Goal: Check status: Check status

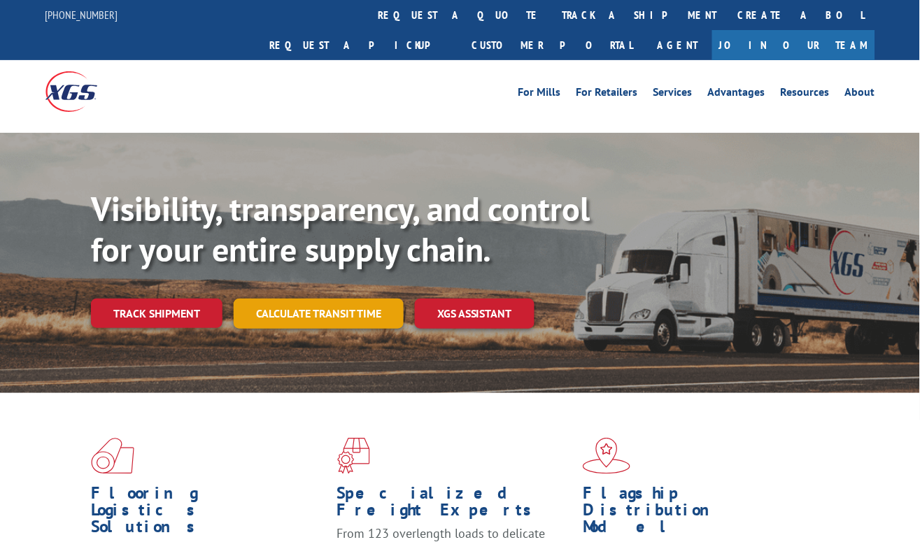
click at [336, 299] on link "Calculate transit time" at bounding box center [319, 314] width 170 height 30
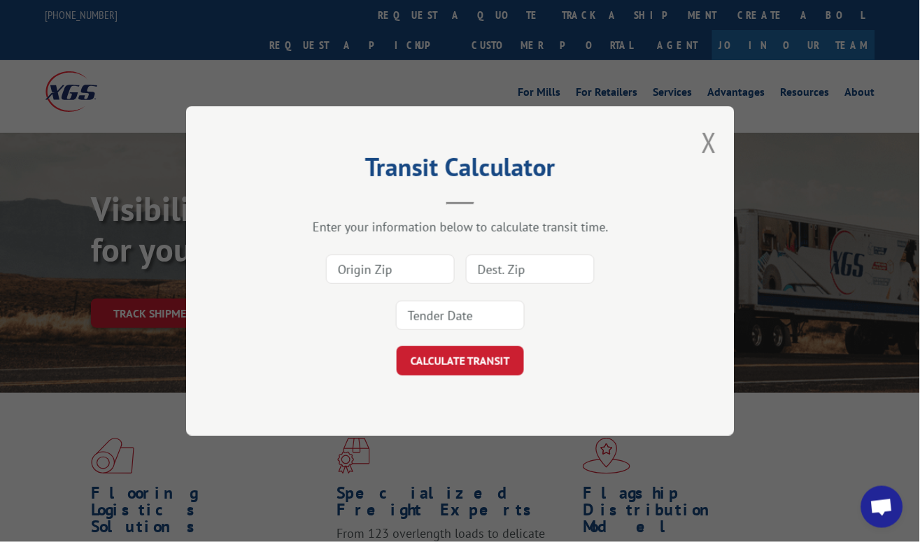
click at [719, 141] on div "Transit Calculator Enter your information below to calculate transit time. CALC…" at bounding box center [460, 271] width 549 height 330
click at [713, 159] on button "Close modal" at bounding box center [709, 142] width 15 height 37
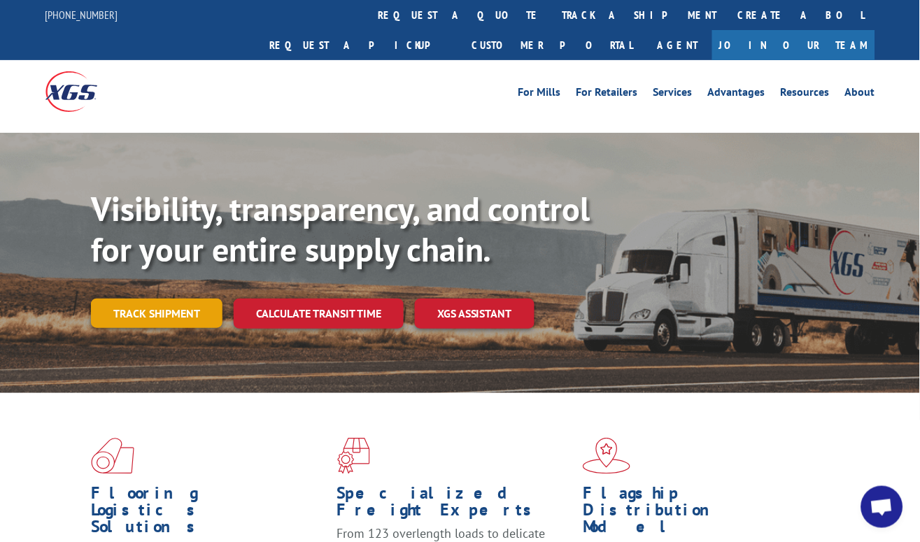
click at [171, 299] on link "Track shipment" at bounding box center [157, 313] width 132 height 29
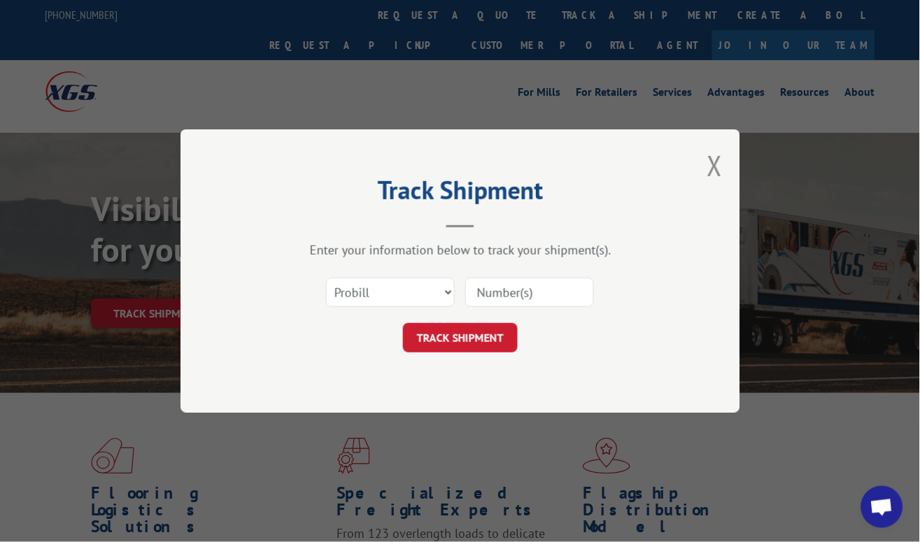
click at [553, 290] on input at bounding box center [529, 292] width 129 height 29
click at [382, 303] on select "Select category... Probill BOL PO" at bounding box center [390, 292] width 129 height 29
select select "bol"
click at [326, 278] on select "Select category... Probill BOL PO" at bounding box center [390, 292] width 129 height 29
click at [523, 288] on input at bounding box center [529, 292] width 129 height 29
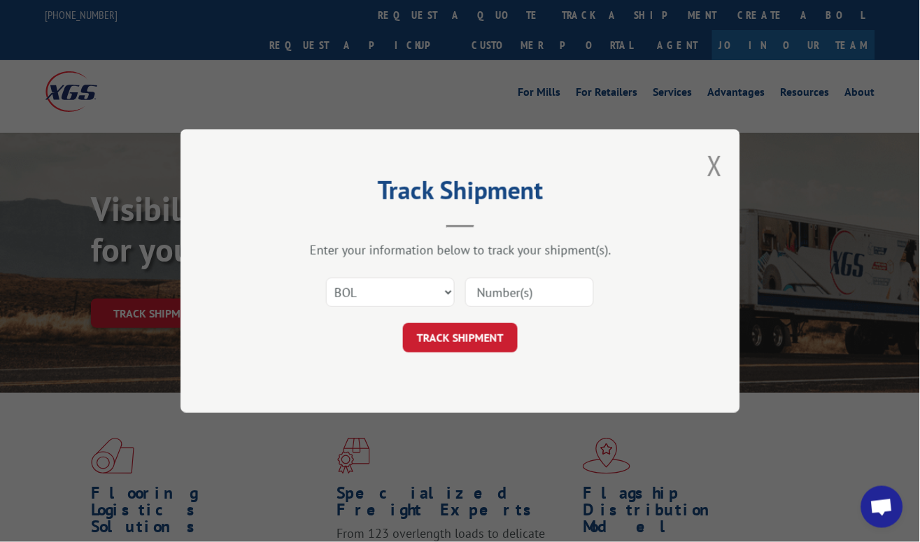
paste input "5122521"
type input "5122521"
click at [477, 337] on button "TRACK SHIPMENT" at bounding box center [460, 337] width 115 height 29
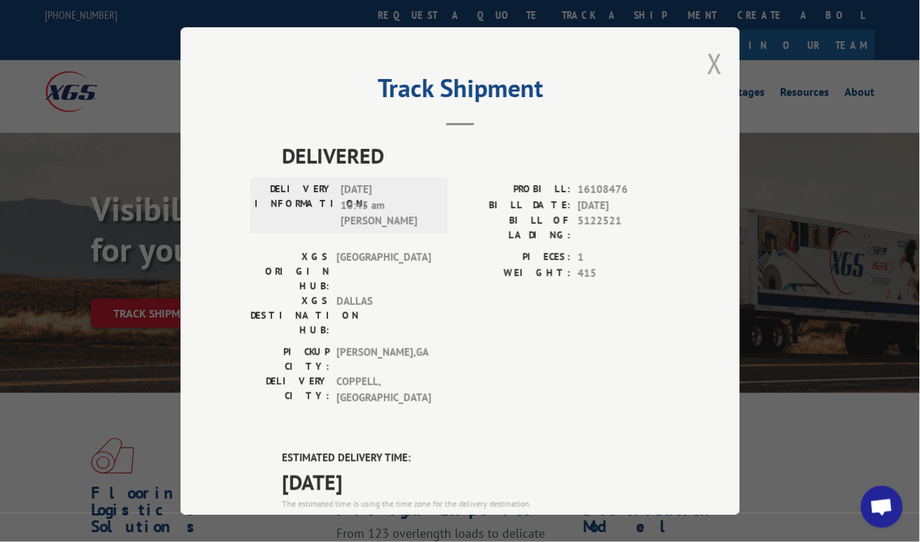
click at [710, 62] on button "Close modal" at bounding box center [714, 63] width 15 height 37
